Goal: Find specific page/section: Find specific page/section

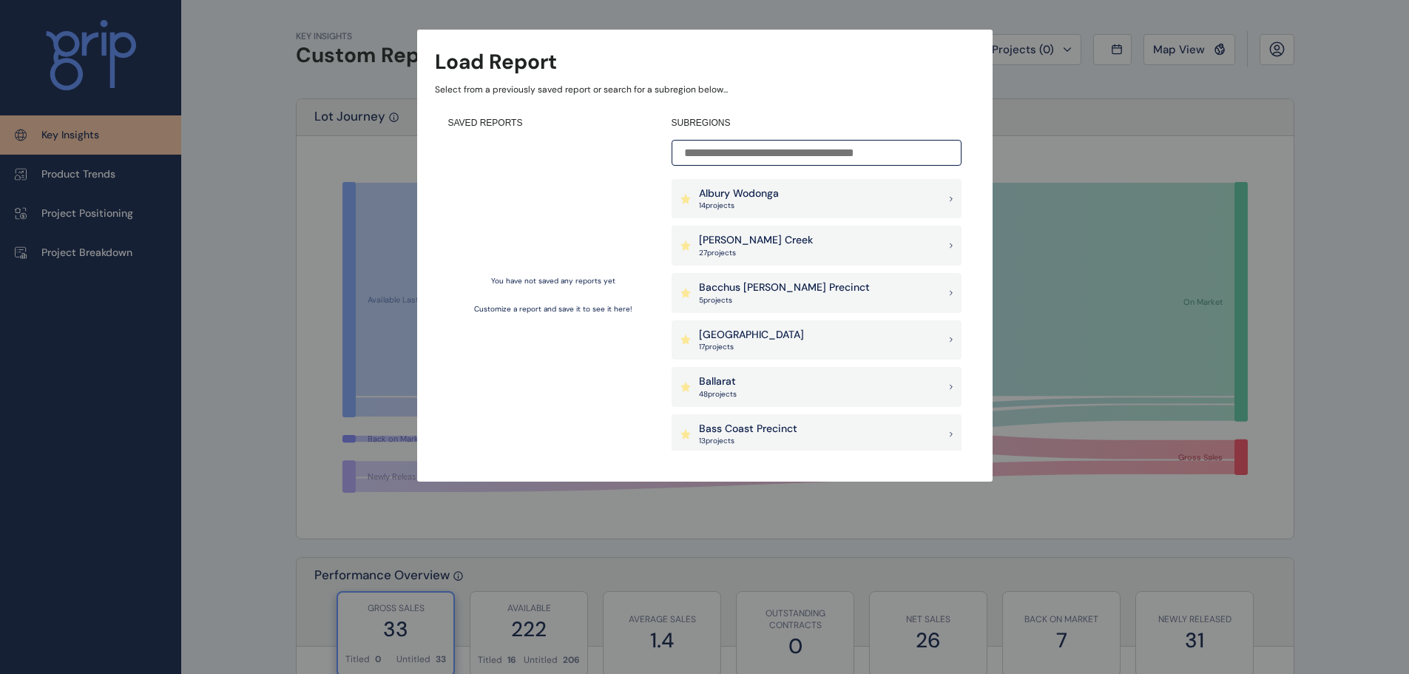
click at [867, 241] on div "[PERSON_NAME] Creek 27 project s" at bounding box center [816, 246] width 290 height 40
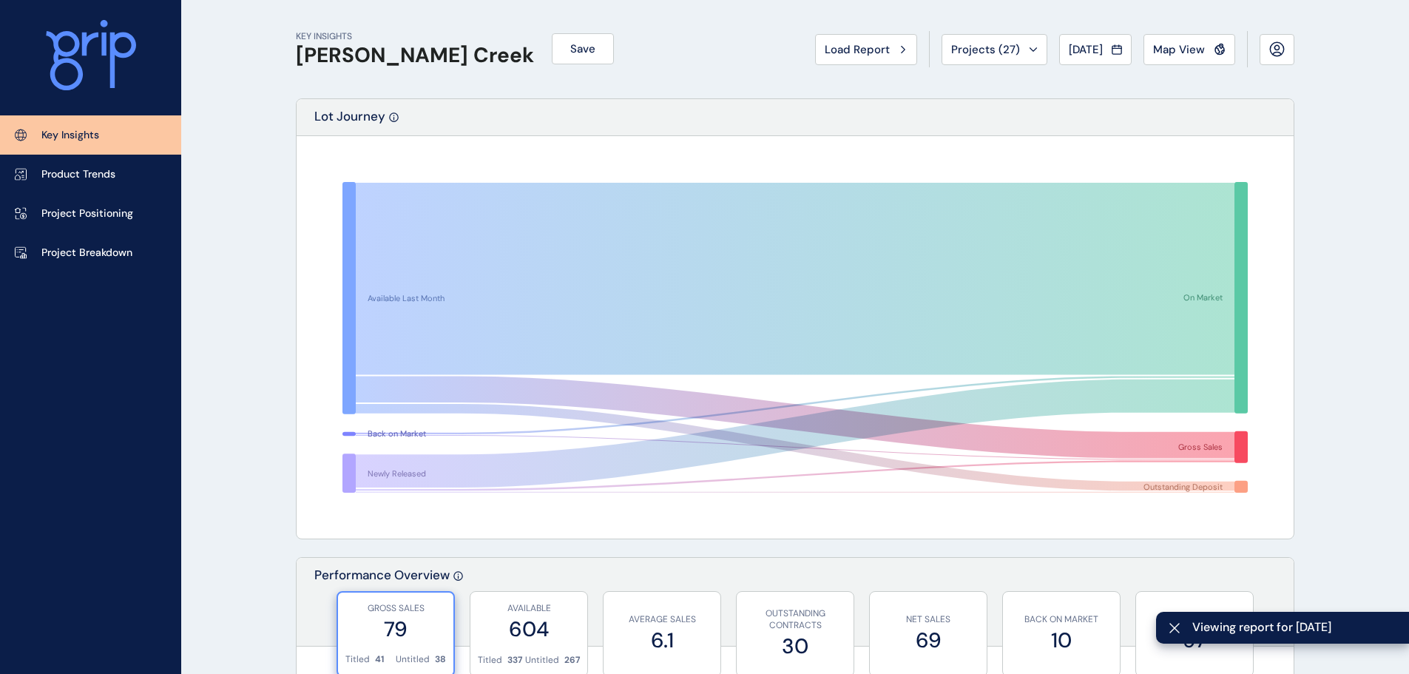
click at [1195, 54] on span "Map View" at bounding box center [1179, 49] width 52 height 15
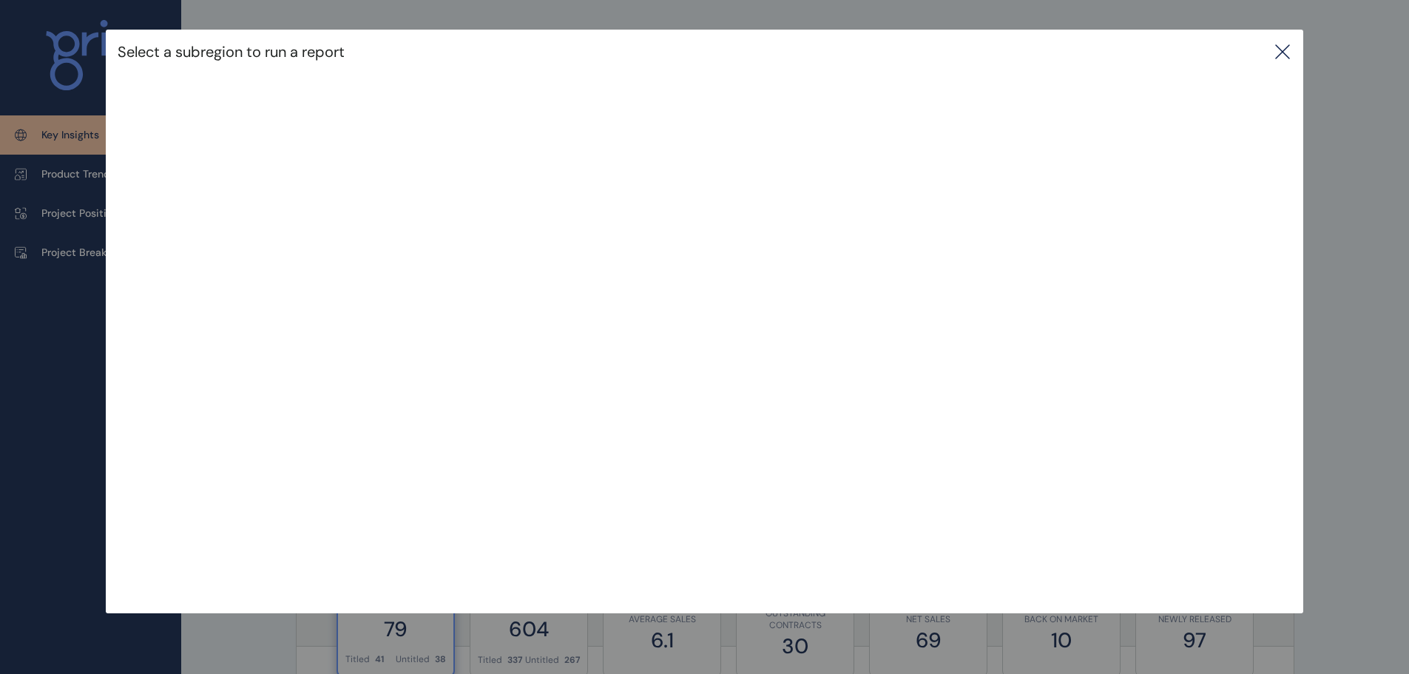
click at [1291, 51] on icon at bounding box center [1282, 52] width 18 height 18
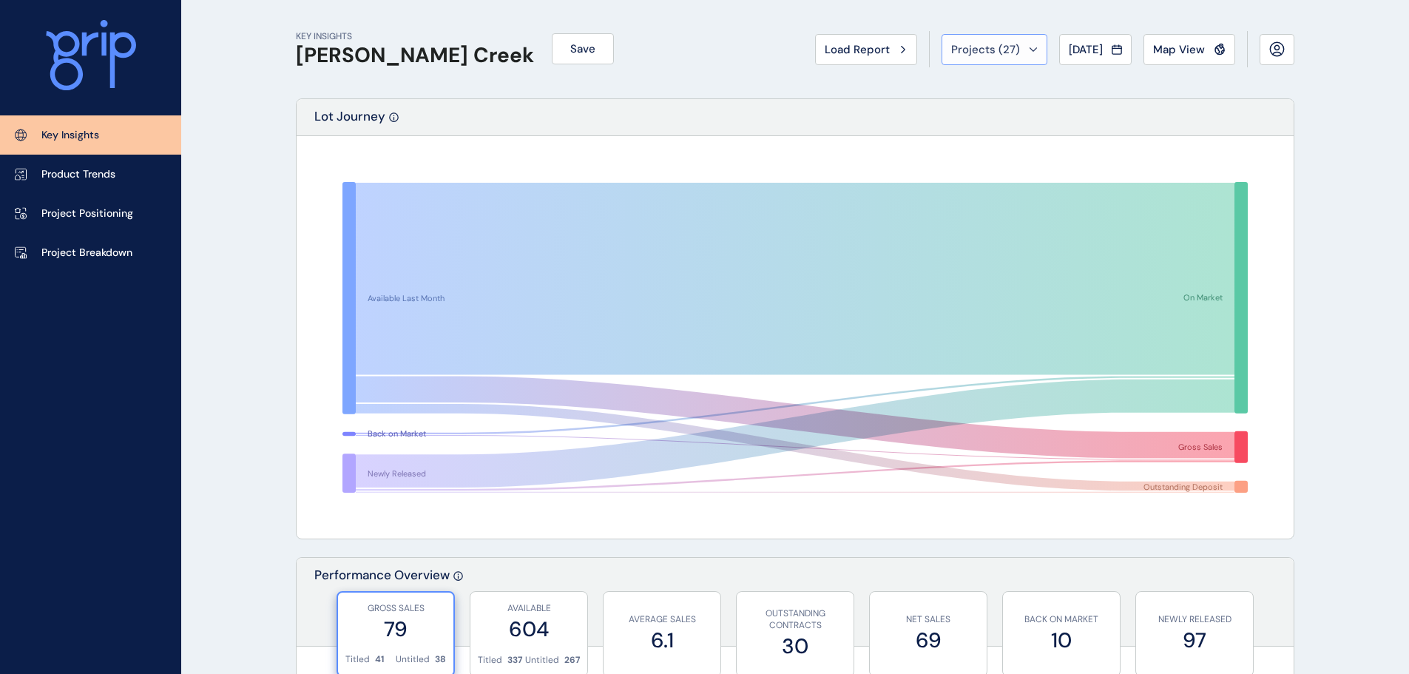
click at [989, 51] on span "Projects ( 27 )" at bounding box center [985, 49] width 69 height 15
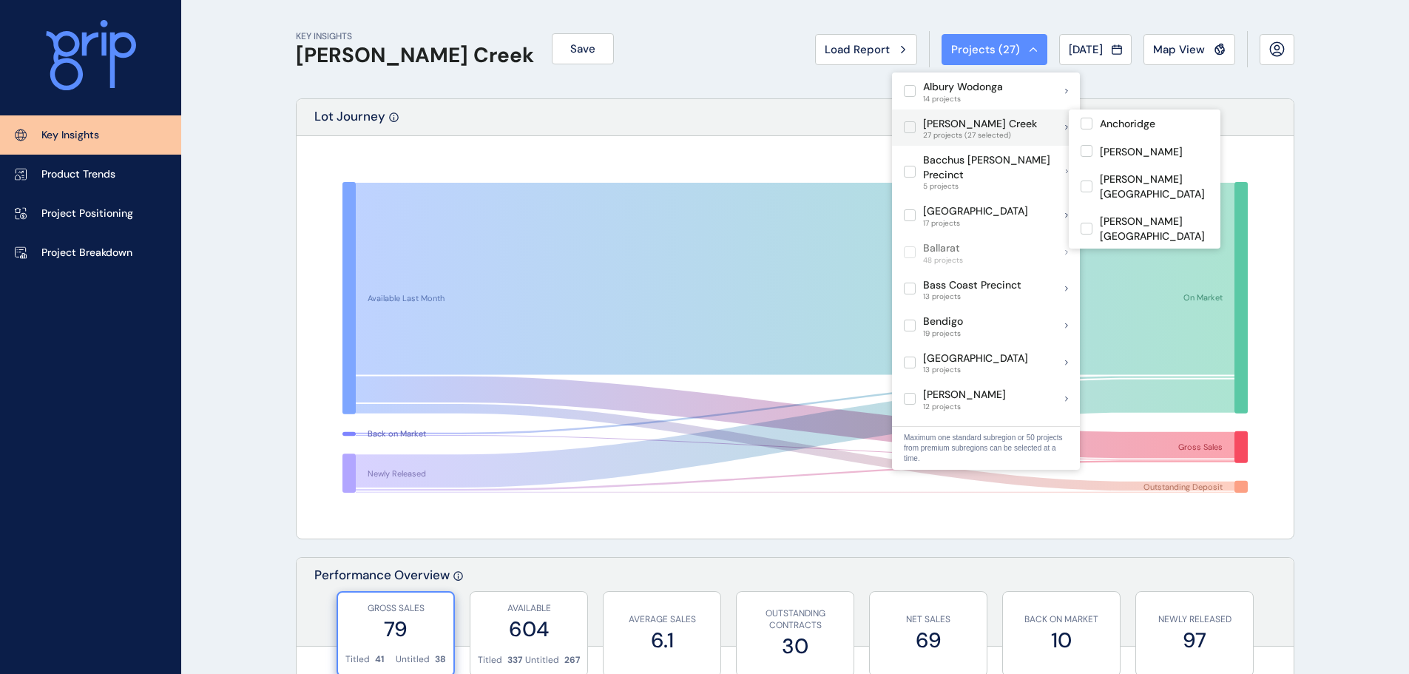
click at [1057, 125] on div "[PERSON_NAME] Creek 27 projects (27 selected)" at bounding box center [986, 127] width 188 height 37
click at [1057, 127] on div "[PERSON_NAME] Creek 27 projects" at bounding box center [986, 127] width 188 height 37
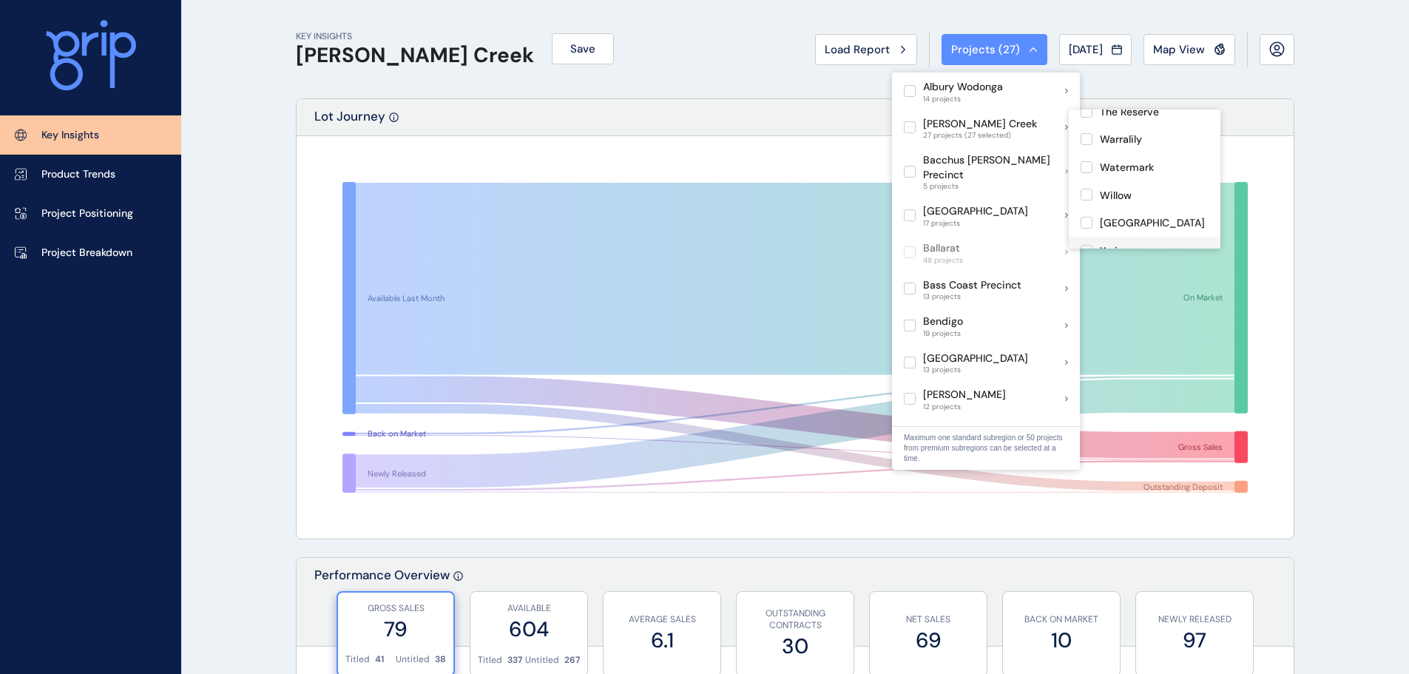
scroll to position [172, 0]
